Goal: Find specific page/section: Find specific page/section

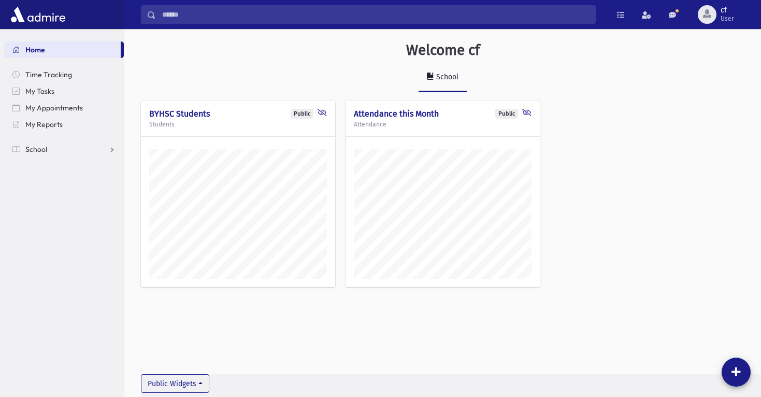
scroll to position [391, 636]
click at [61, 121] on span "My Reports" at bounding box center [43, 124] width 37 height 9
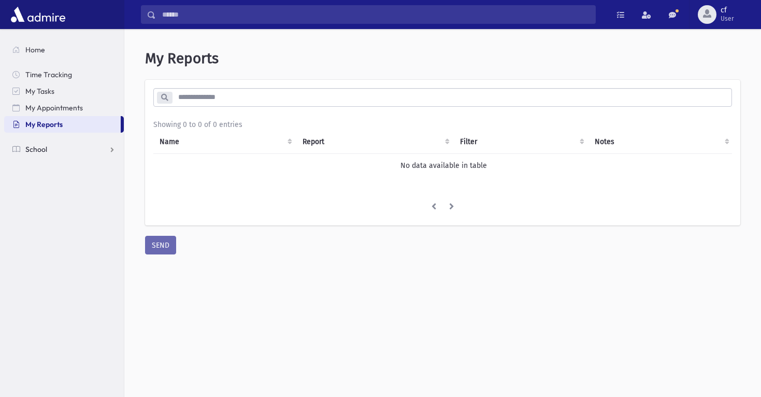
click at [52, 145] on link "School" at bounding box center [64, 149] width 120 height 17
click at [57, 184] on span "Attendance" at bounding box center [50, 182] width 38 height 9
click at [51, 197] on span "Entry" at bounding box center [48, 198] width 18 height 9
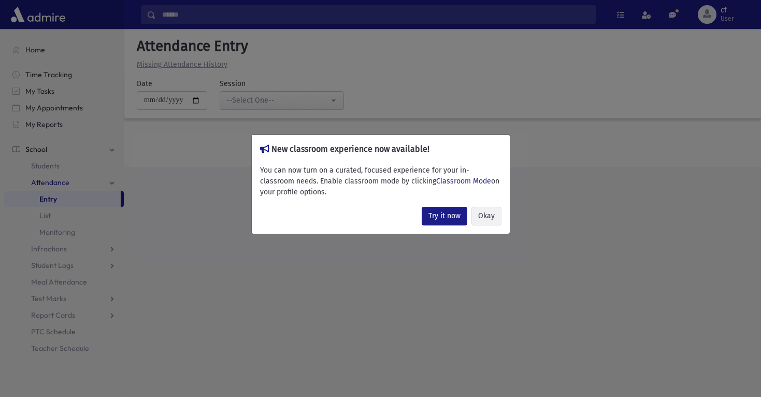
click at [490, 210] on button "Okay" at bounding box center [486, 216] width 30 height 19
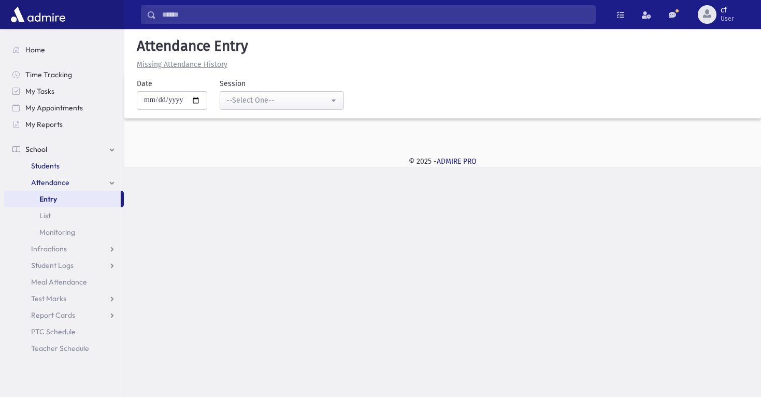
click at [50, 166] on span "Students" at bounding box center [45, 165] width 28 height 9
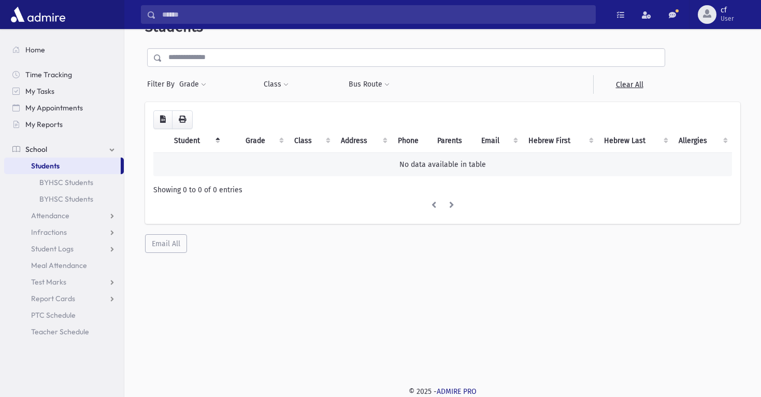
scroll to position [27, 0]
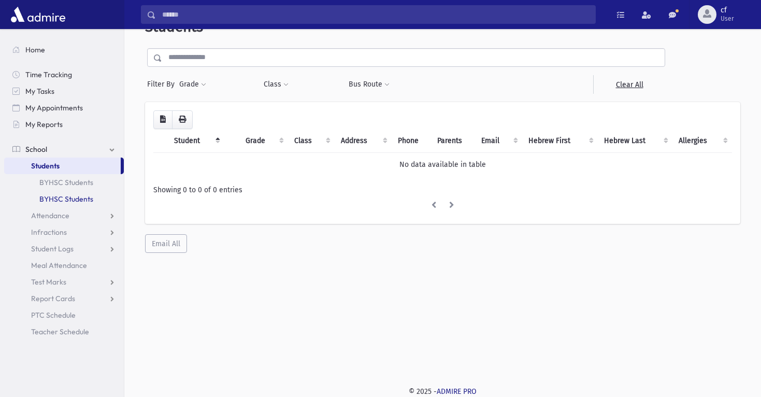
click at [76, 200] on link "BYHSC Students" at bounding box center [64, 199] width 120 height 17
